Goal: Navigation & Orientation: Find specific page/section

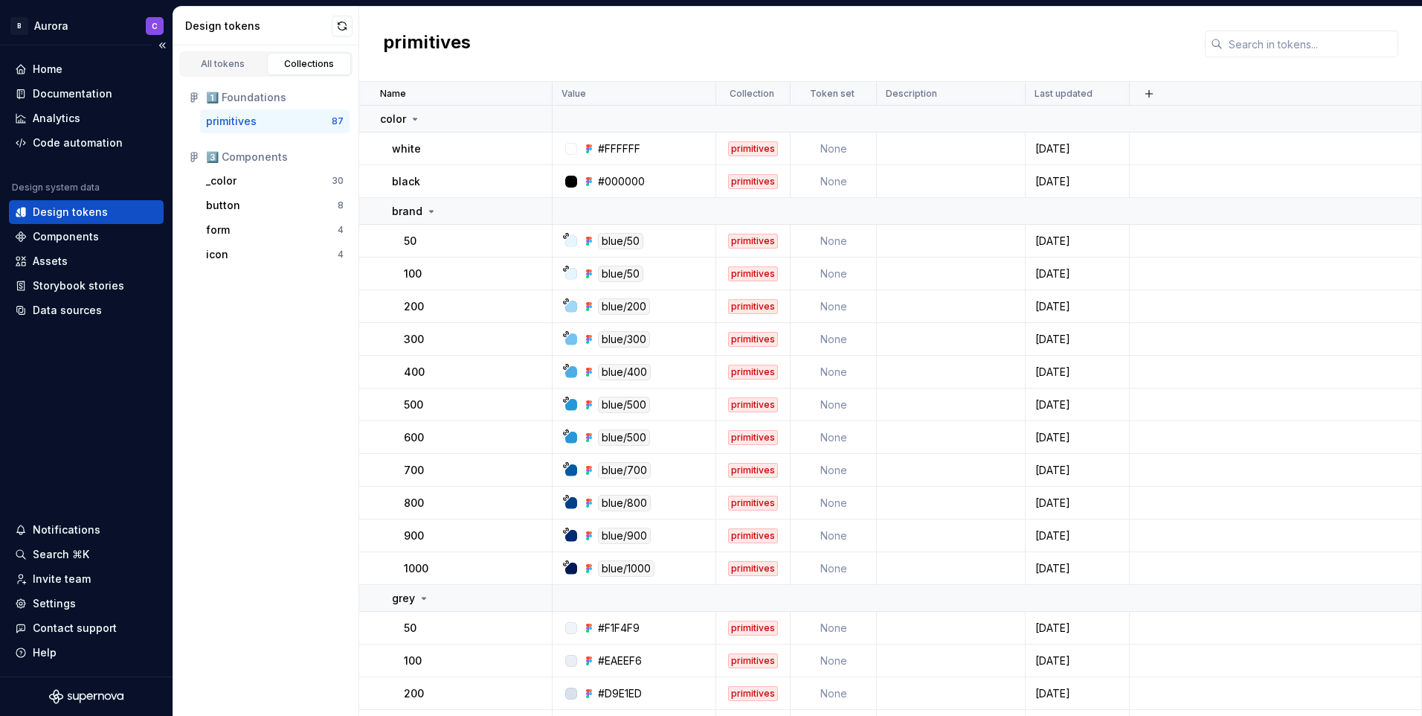
click at [94, 213] on div "Design tokens" at bounding box center [70, 212] width 75 height 15
click at [270, 118] on div "primitives" at bounding box center [269, 121] width 126 height 15
click at [435, 112] on div "color" at bounding box center [465, 119] width 171 height 15
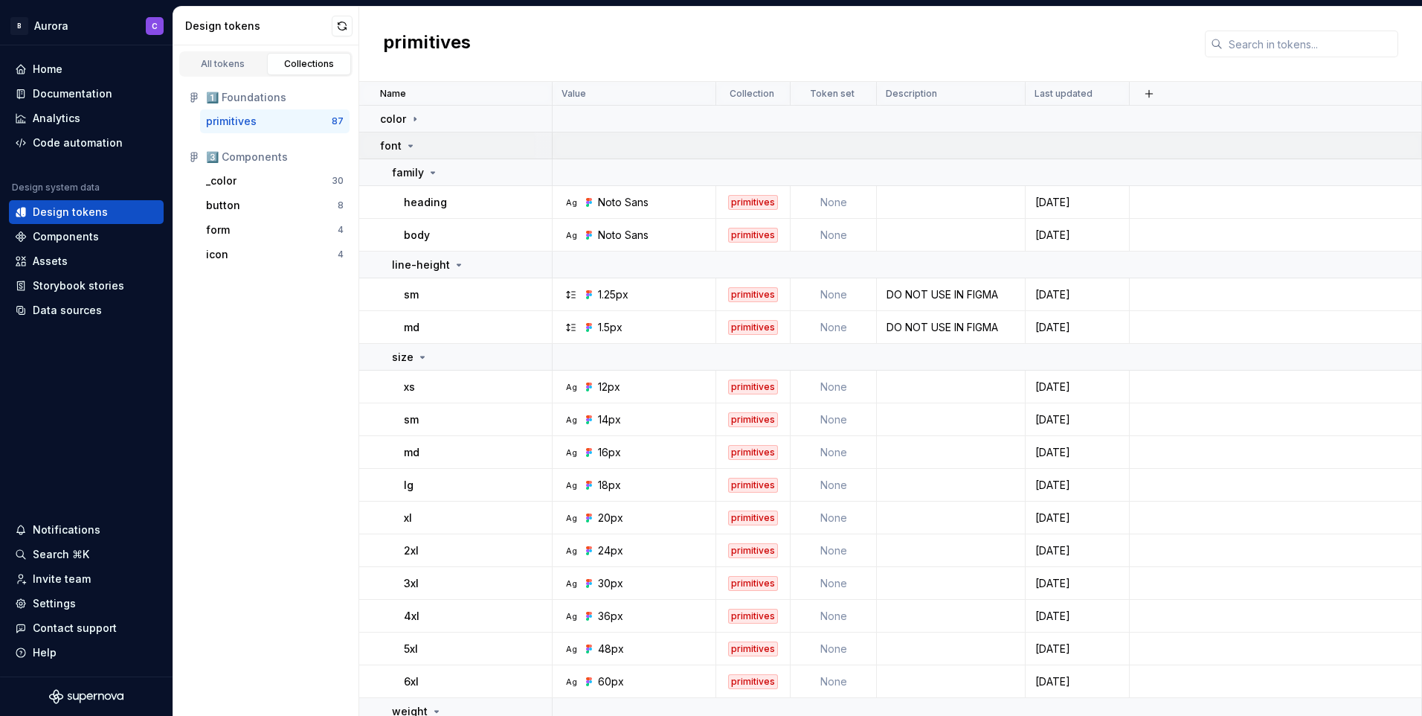
click at [438, 144] on div "font" at bounding box center [465, 145] width 171 height 15
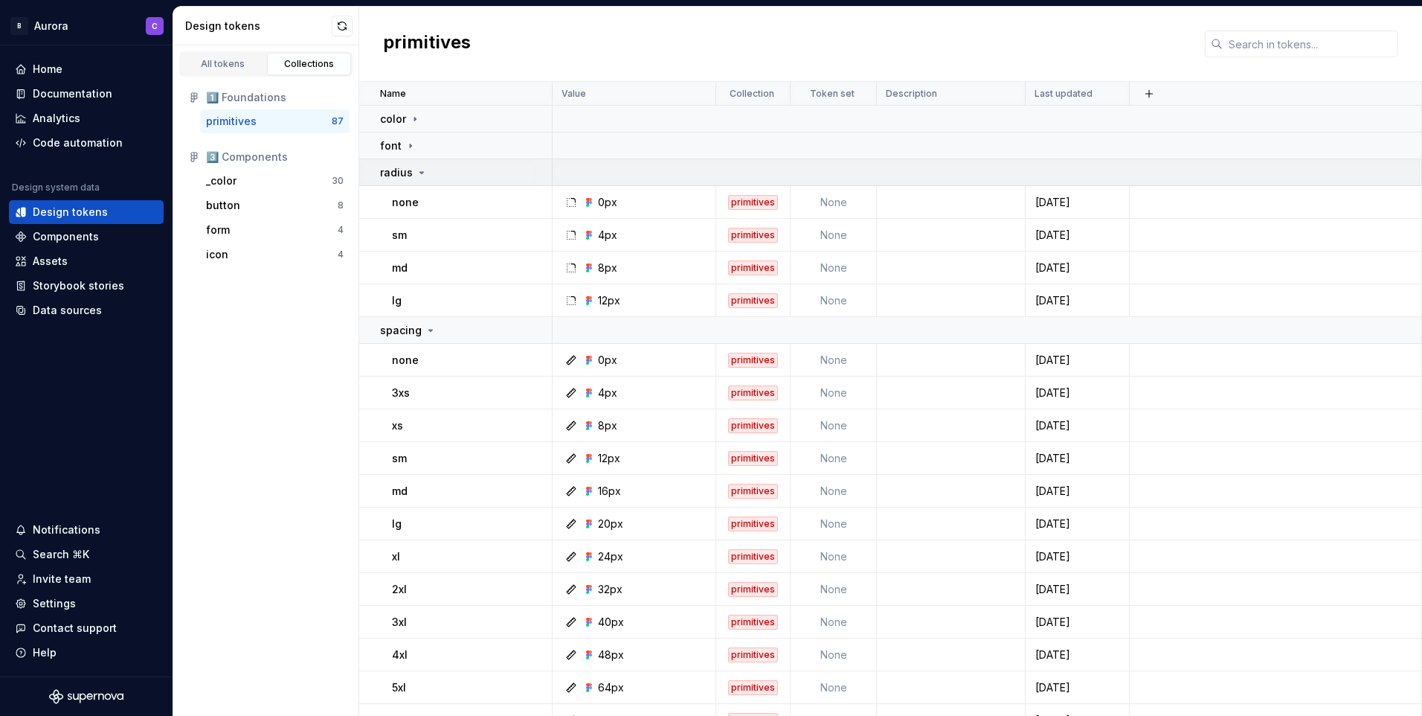
click at [438, 167] on div "radius" at bounding box center [465, 172] width 171 height 15
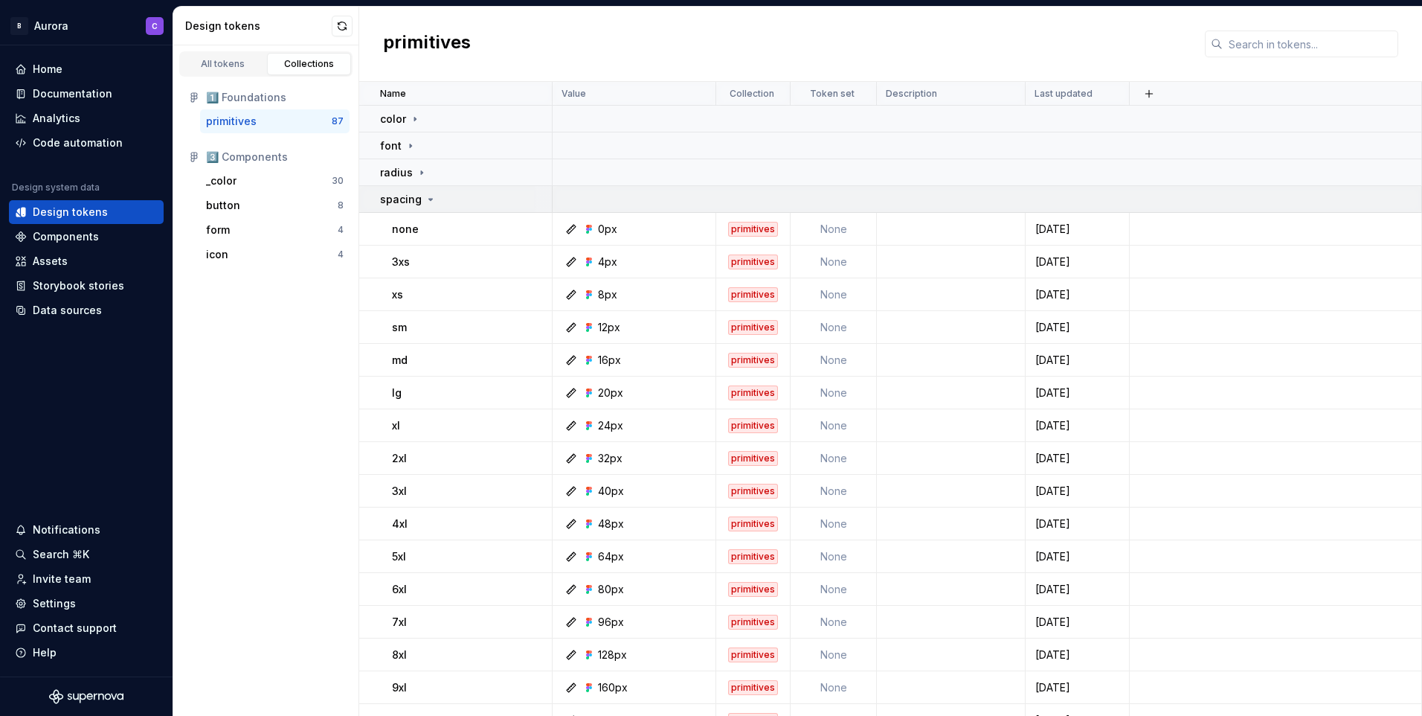
click at [446, 196] on div "spacing" at bounding box center [465, 199] width 171 height 15
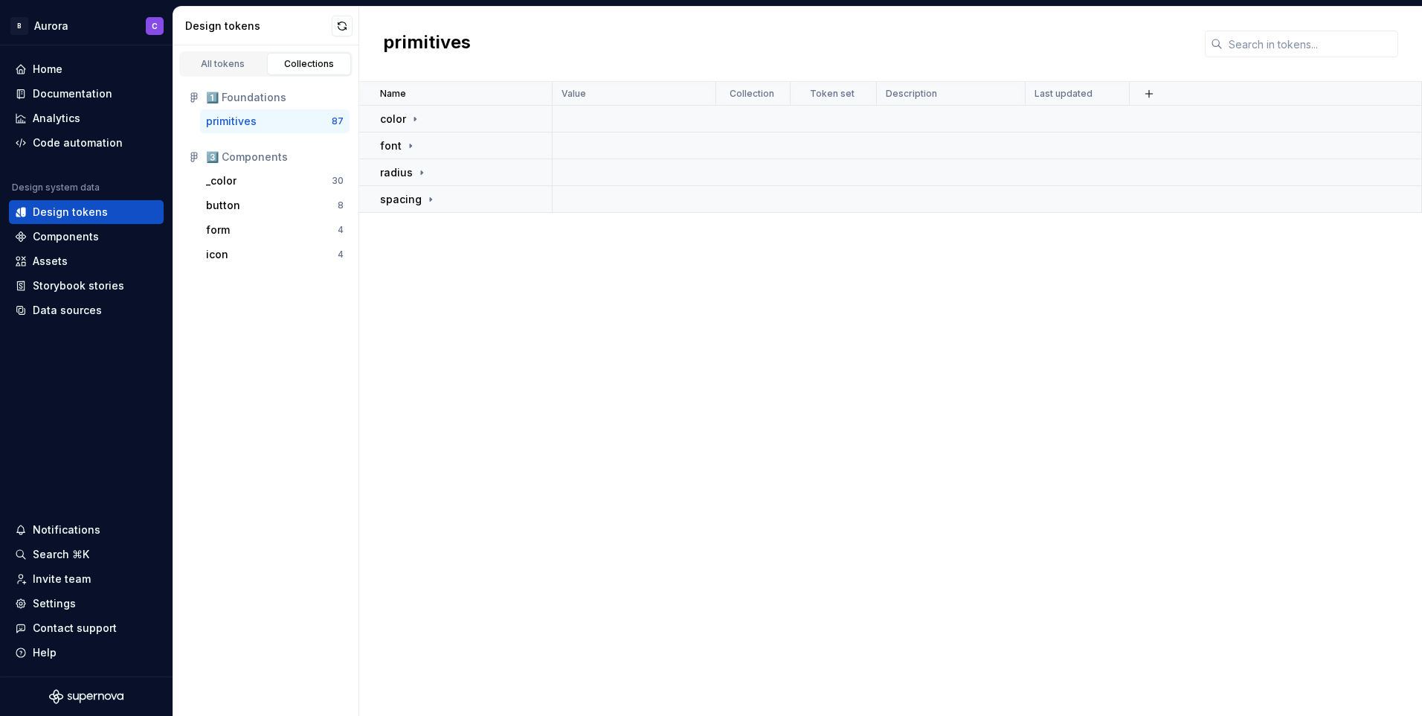
drag, startPoint x: 452, startPoint y: 301, endPoint x: 395, endPoint y: 251, distance: 75.4
click at [452, 300] on div "Name Value Collection Token set Description Last updated color font radius spac…" at bounding box center [890, 399] width 1063 height 634
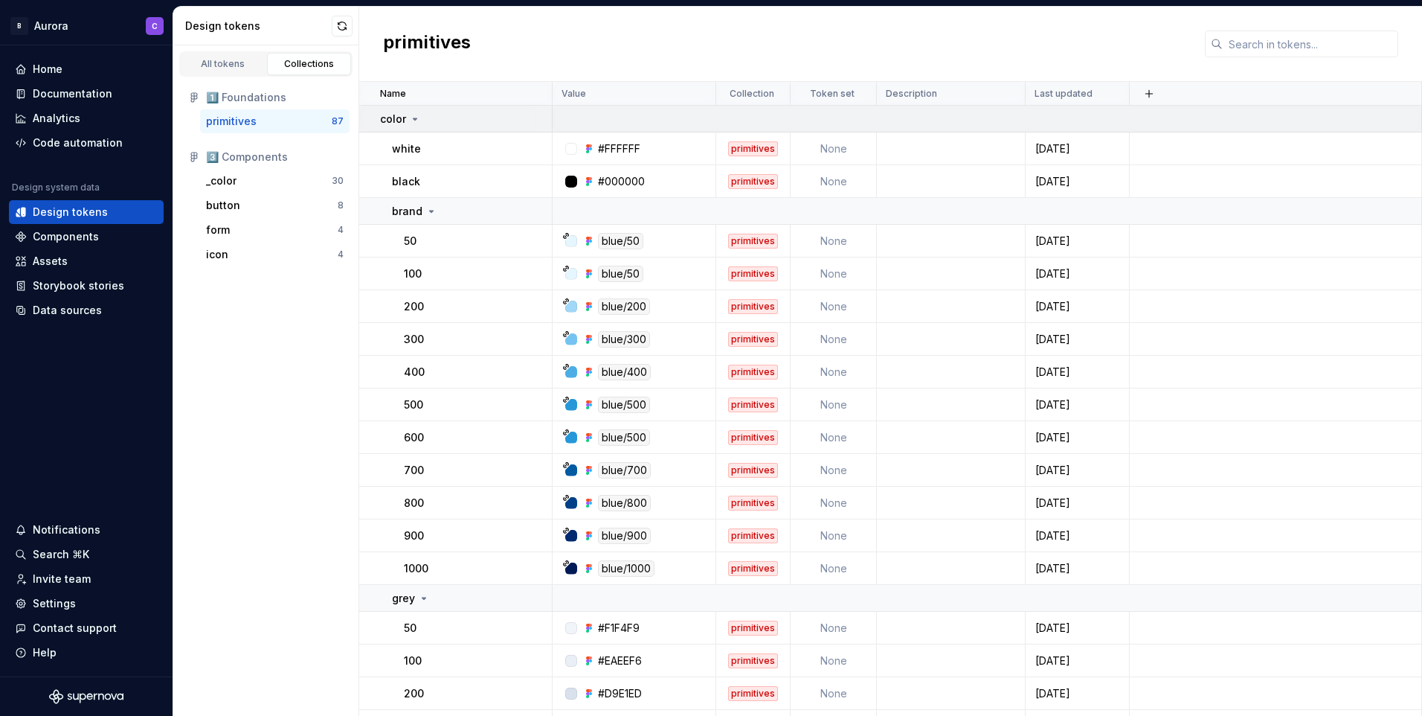
click at [400, 108] on td "color" at bounding box center [455, 119] width 193 height 27
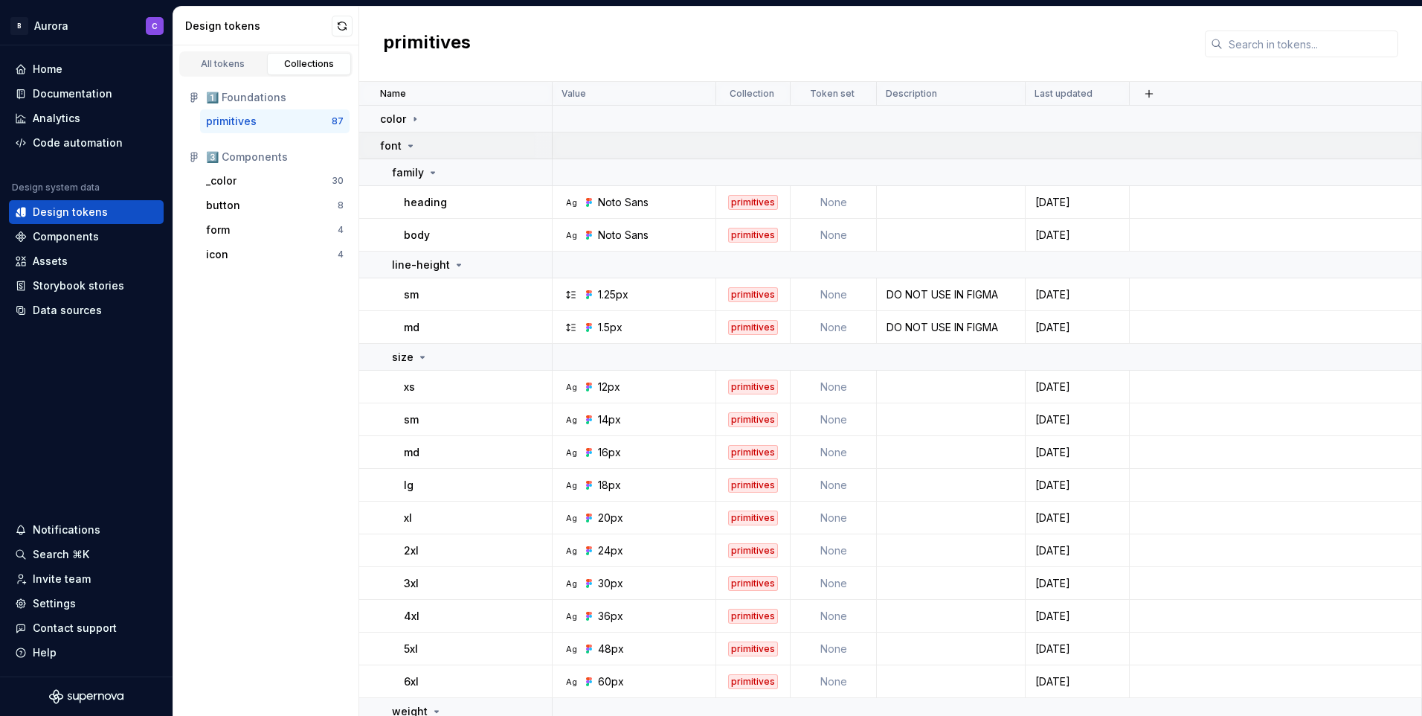
click at [449, 158] on td "font" at bounding box center [455, 145] width 193 height 27
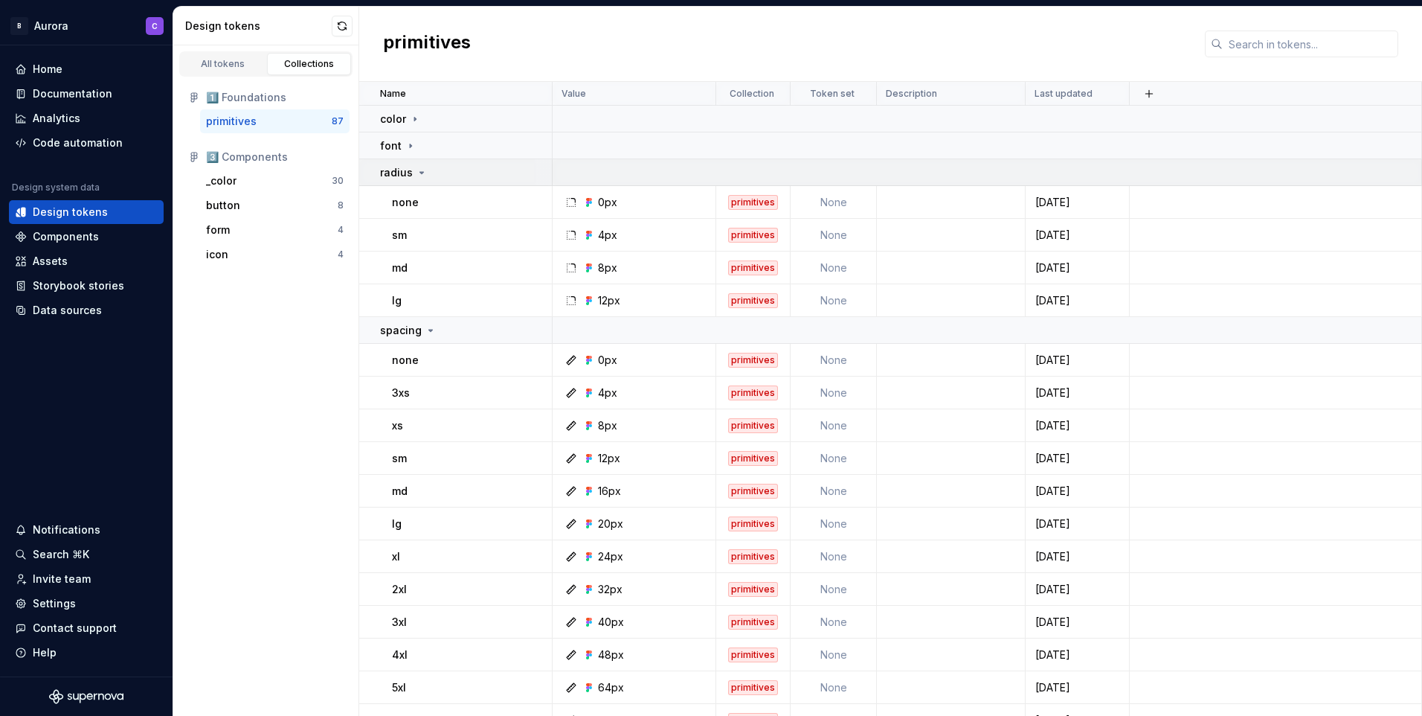
click at [455, 173] on div "radius" at bounding box center [465, 172] width 171 height 15
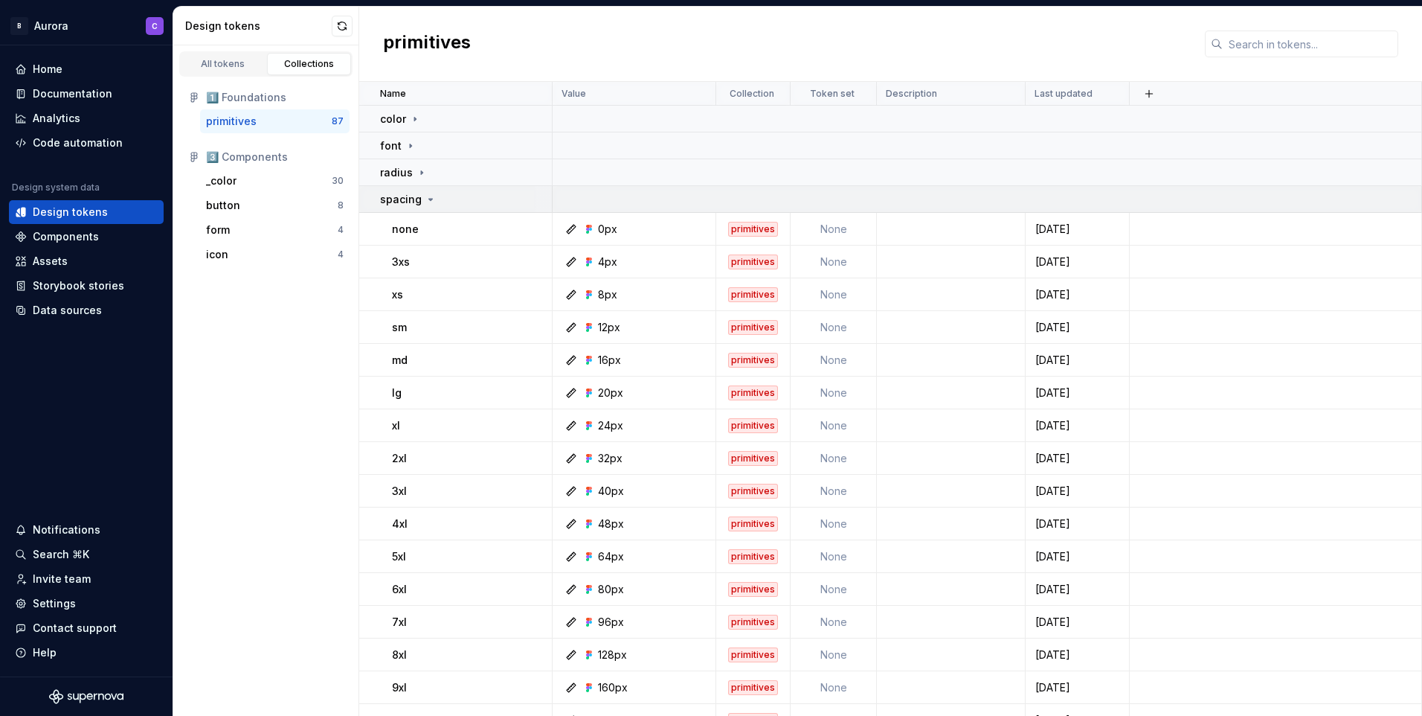
click at [455, 209] on td "spacing" at bounding box center [455, 199] width 193 height 27
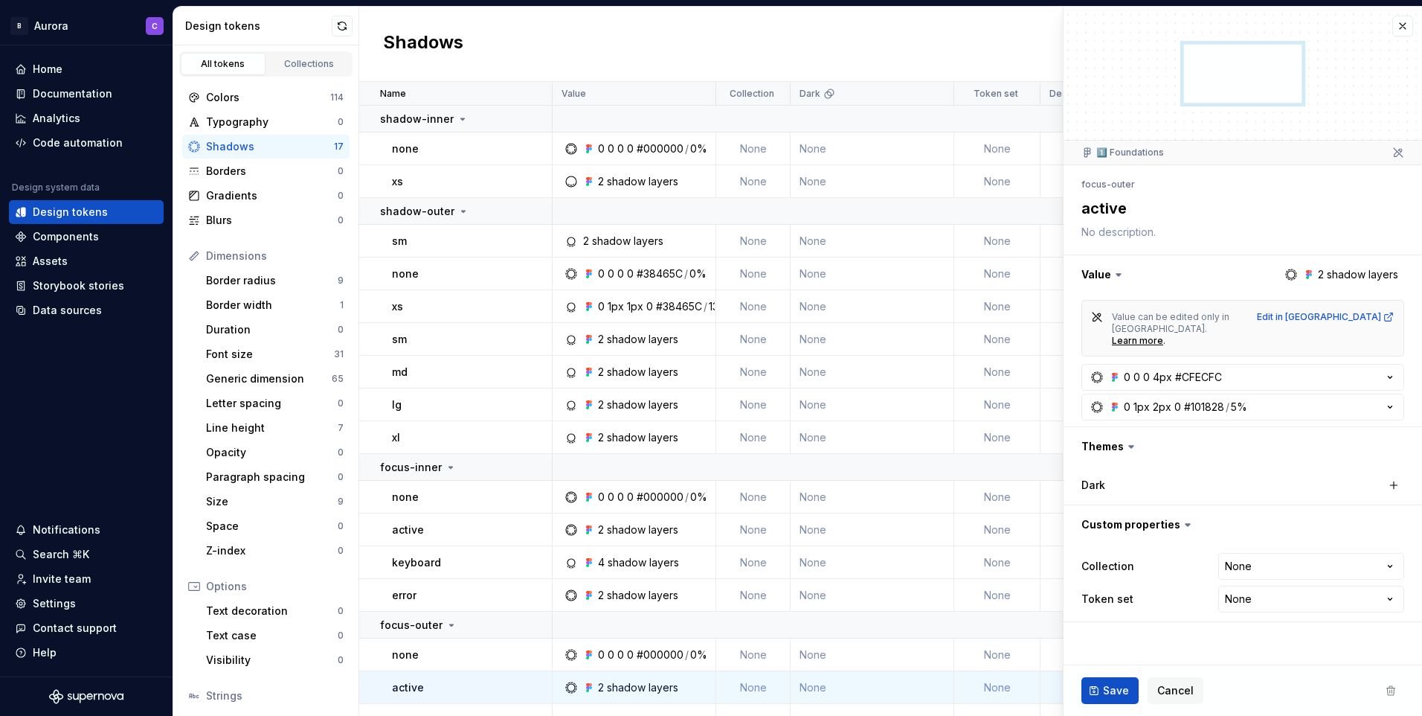
type textarea "*"
click at [287, 56] on link "Collections" at bounding box center [309, 64] width 85 height 22
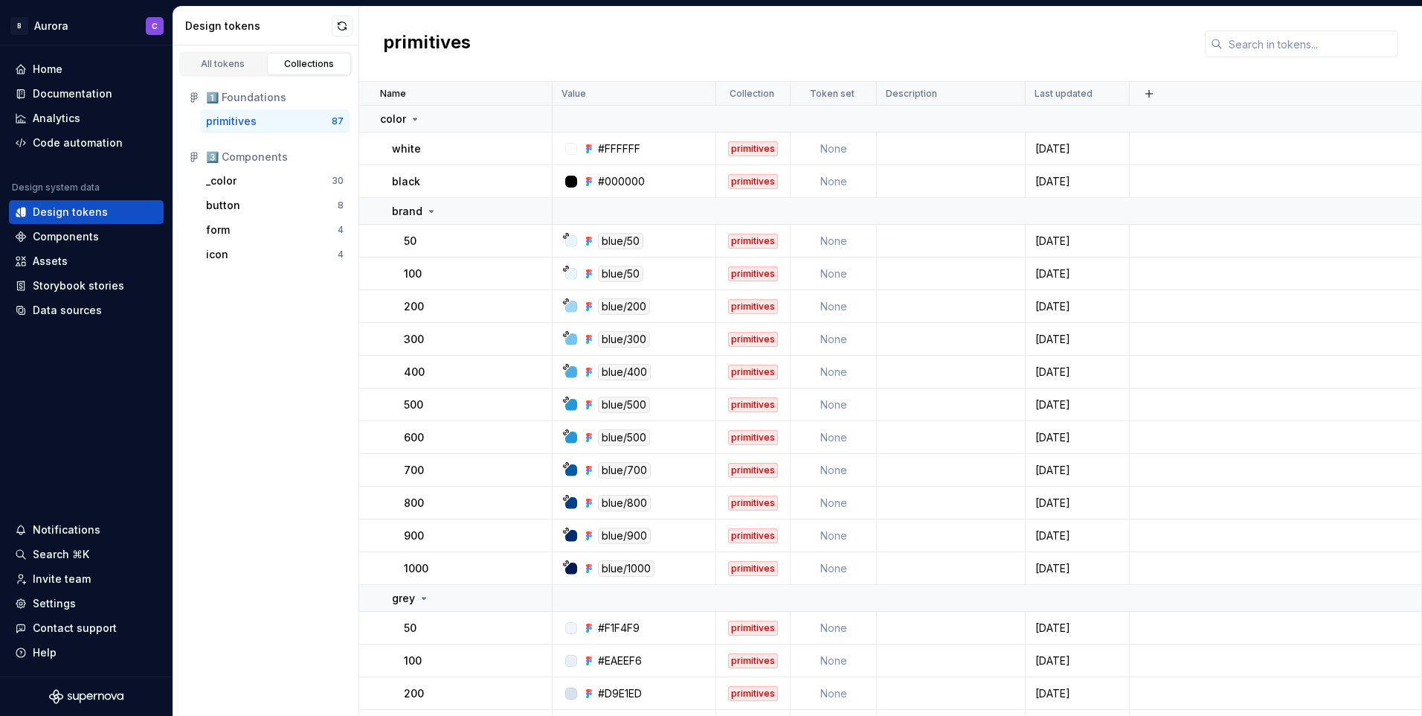
click at [250, 115] on div "primitives" at bounding box center [231, 121] width 51 height 15
click at [457, 113] on div "color" at bounding box center [465, 119] width 171 height 15
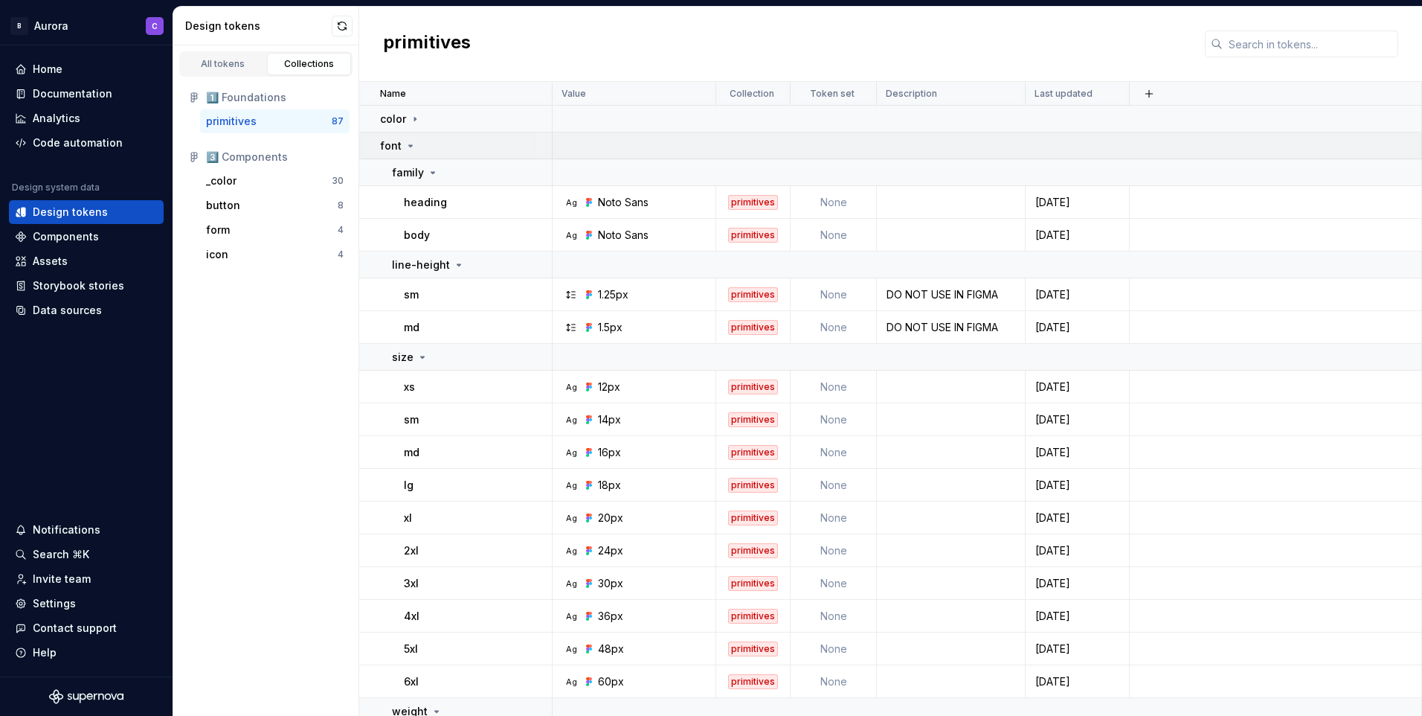
click at [440, 147] on div "font" at bounding box center [465, 145] width 171 height 15
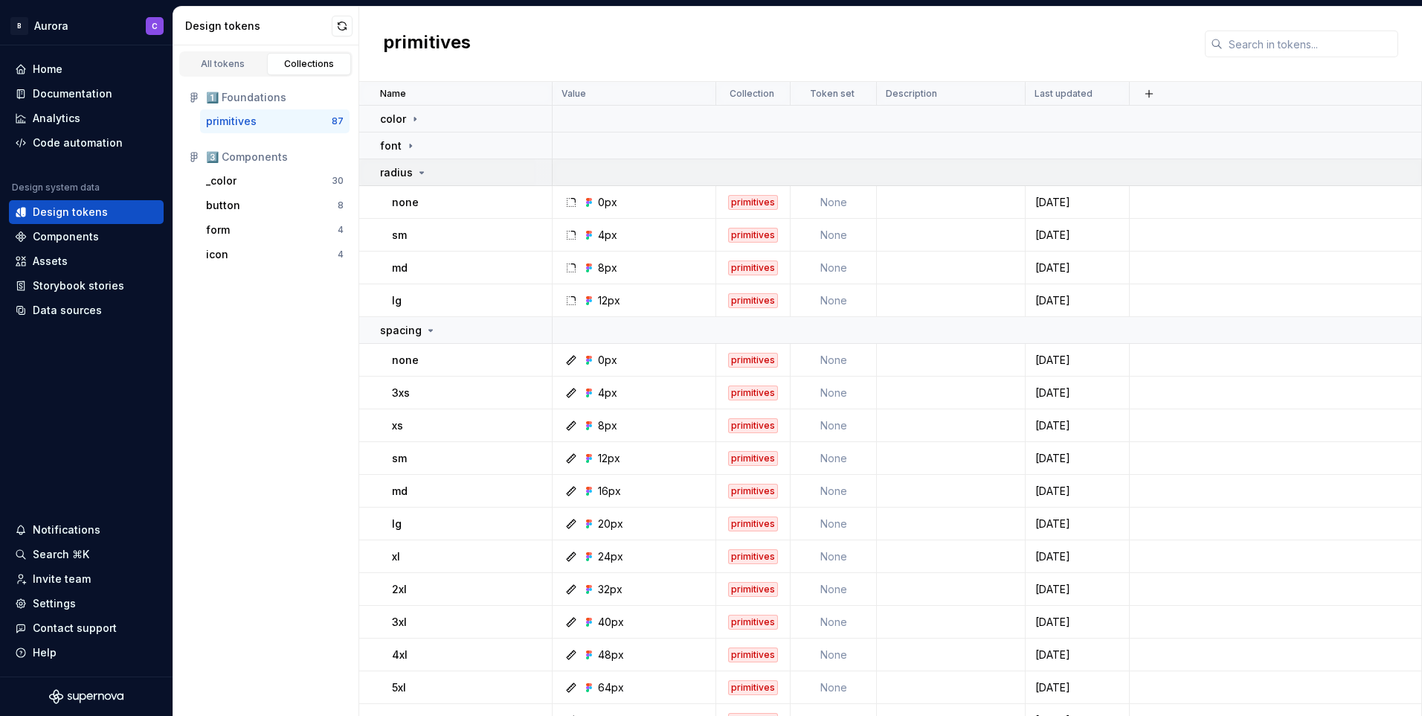
click at [439, 166] on div "radius" at bounding box center [465, 172] width 171 height 15
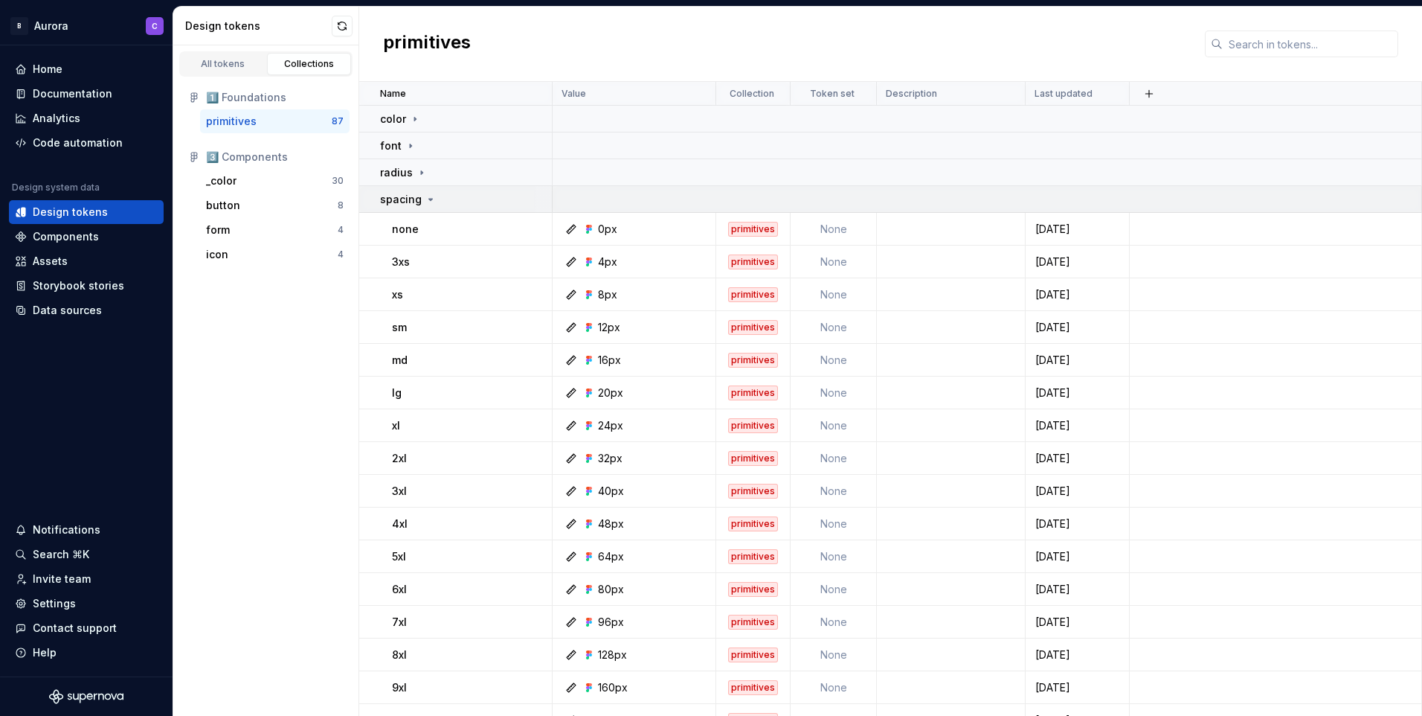
click at [443, 199] on div "spacing" at bounding box center [465, 199] width 171 height 15
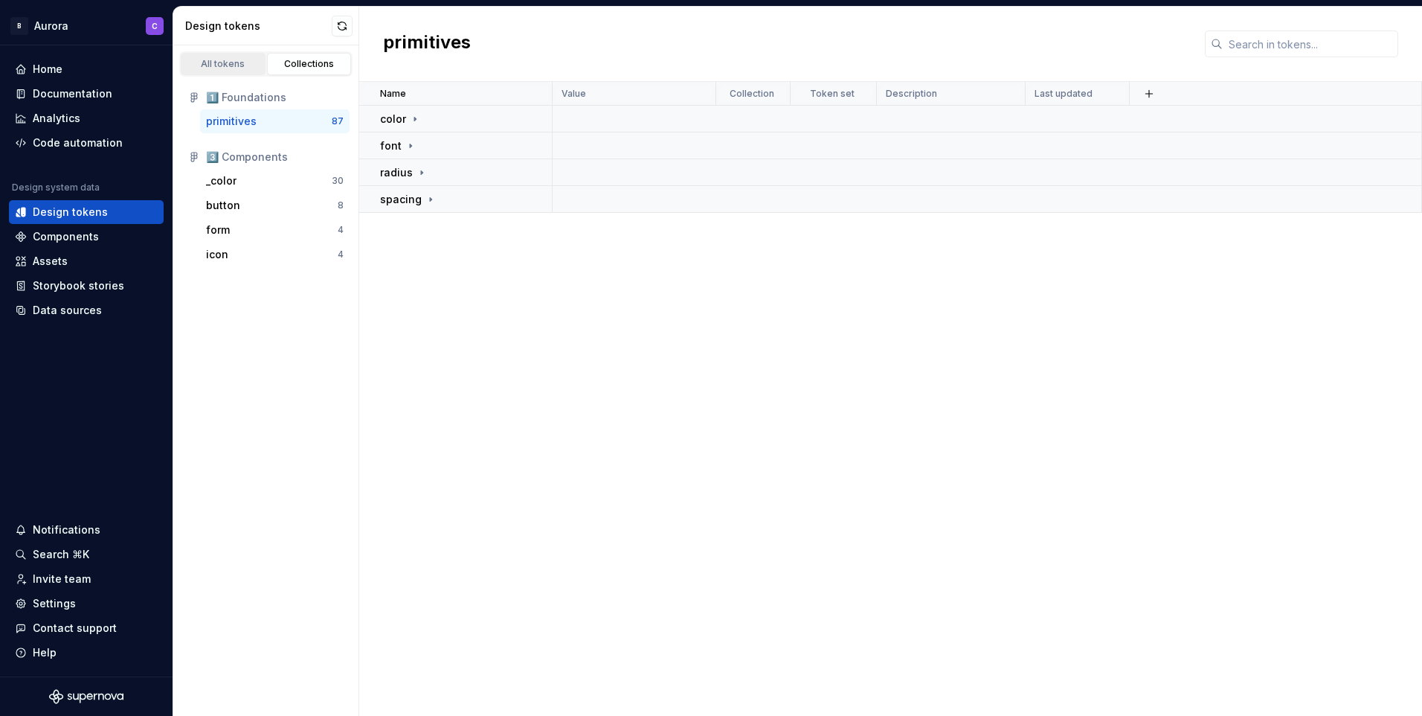
click at [238, 65] on div "All tokens" at bounding box center [223, 64] width 74 height 12
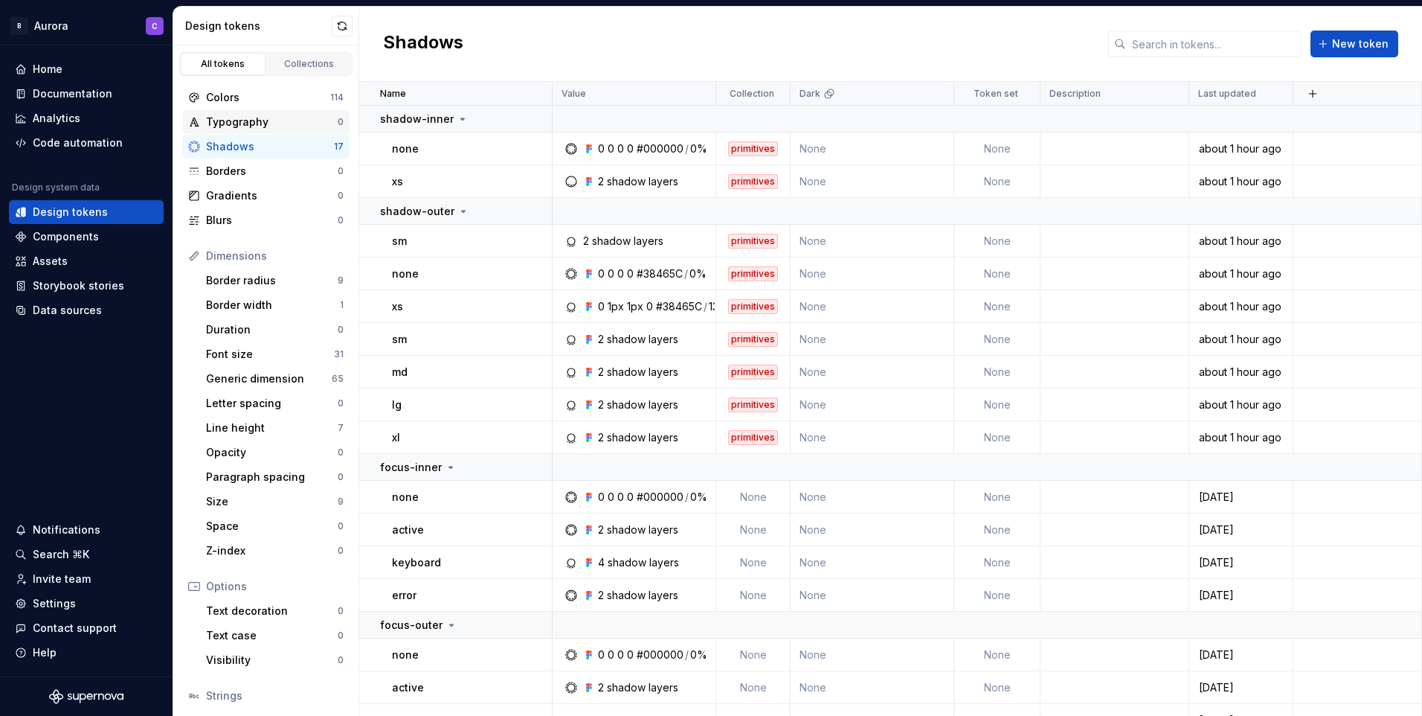
click at [241, 123] on div "Typography" at bounding box center [272, 122] width 132 height 15
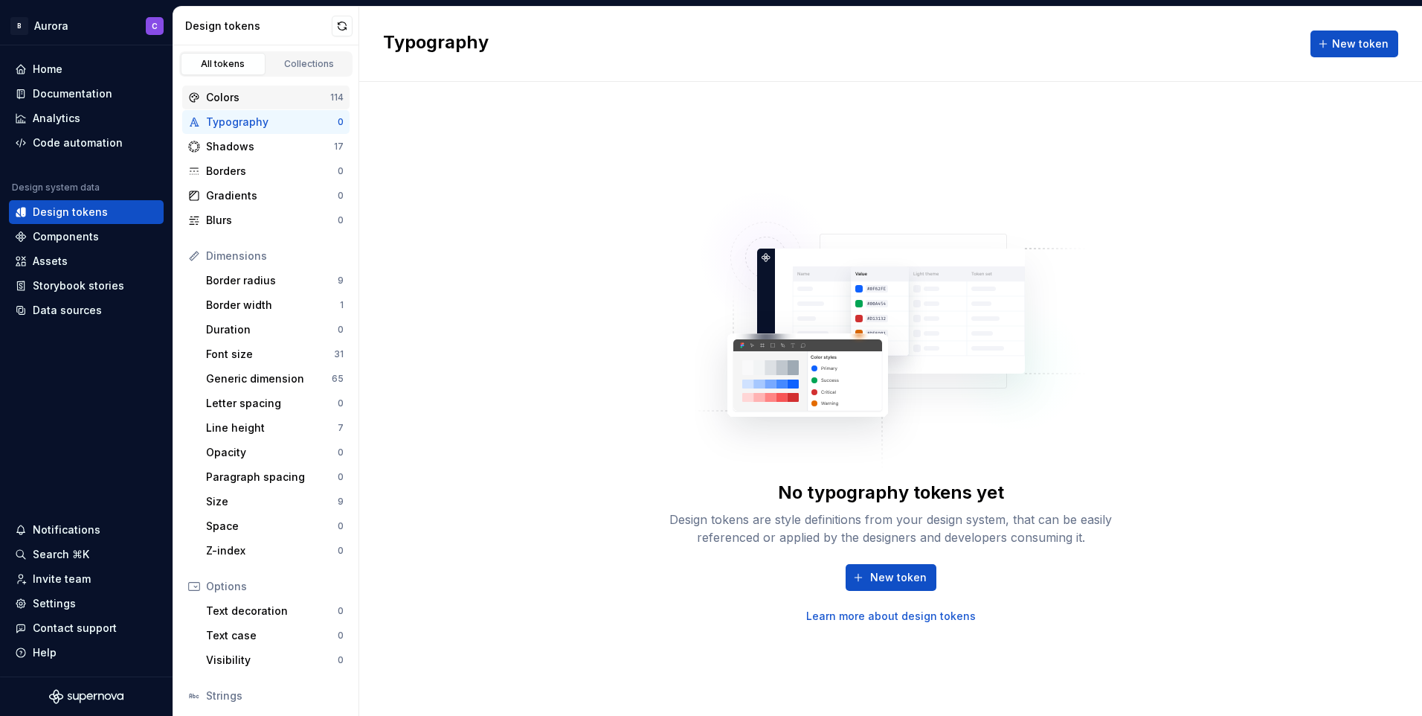
click at [237, 92] on div "Colors" at bounding box center [268, 97] width 124 height 15
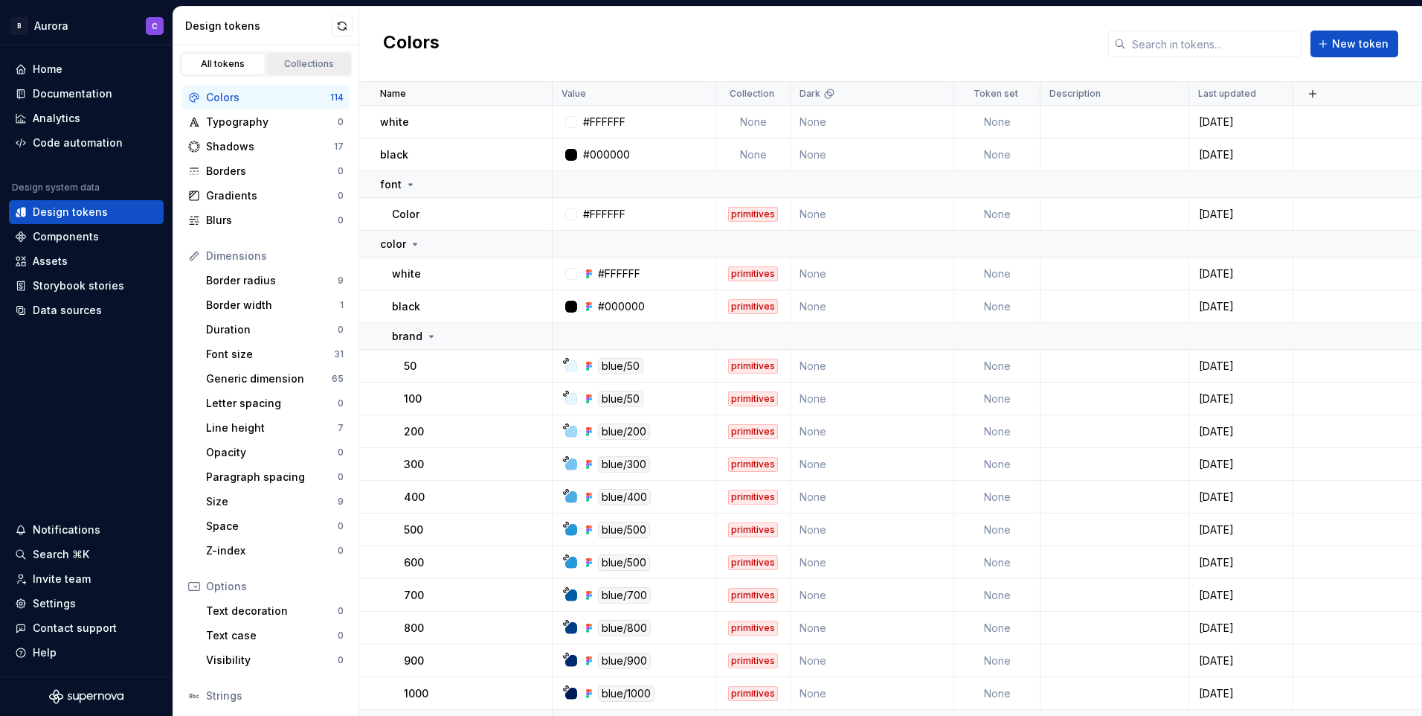
drag, startPoint x: 321, startPoint y: 55, endPoint x: 312, endPoint y: 57, distance: 9.2
click at [320, 54] on link "Collections" at bounding box center [309, 64] width 85 height 22
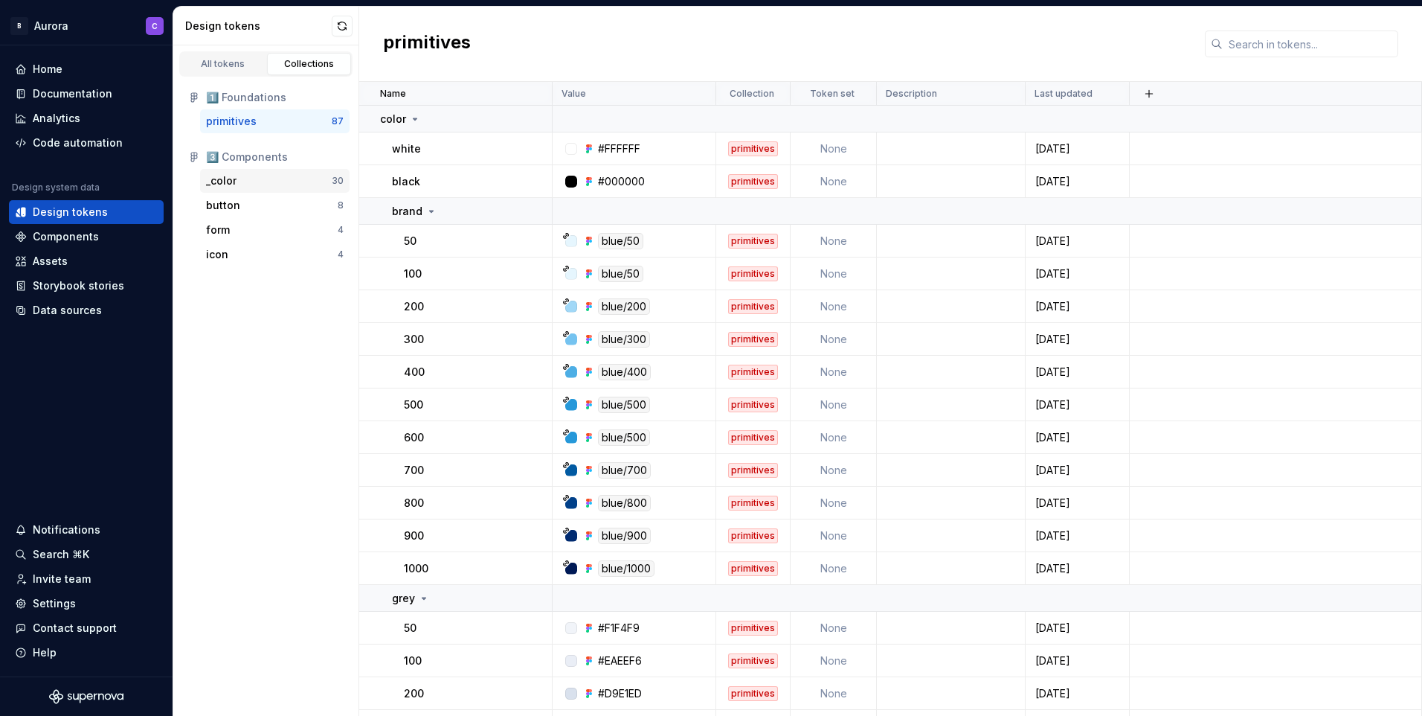
click at [228, 182] on div "_color" at bounding box center [221, 180] width 31 height 15
